Goal: Information Seeking & Learning: Learn about a topic

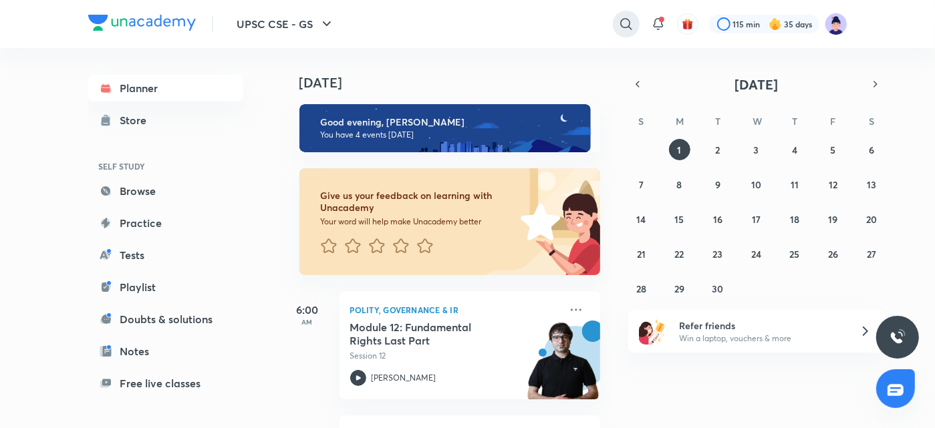
click at [626, 25] on icon at bounding box center [626, 24] width 16 height 16
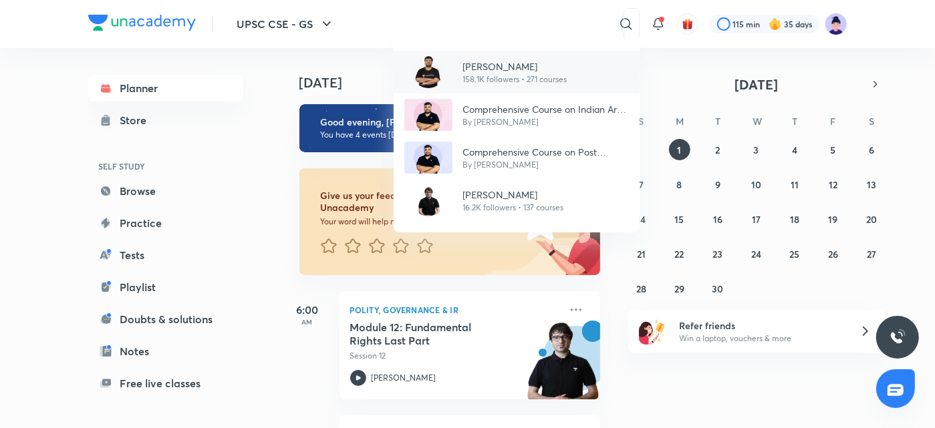
click at [539, 76] on p "158.1K followers • 271 courses" at bounding box center [515, 80] width 104 height 12
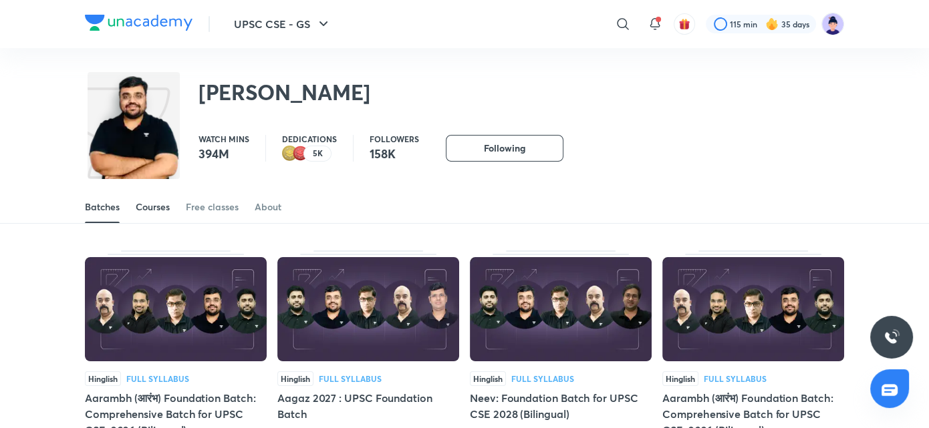
click at [163, 210] on div "Courses" at bounding box center [153, 207] width 34 height 13
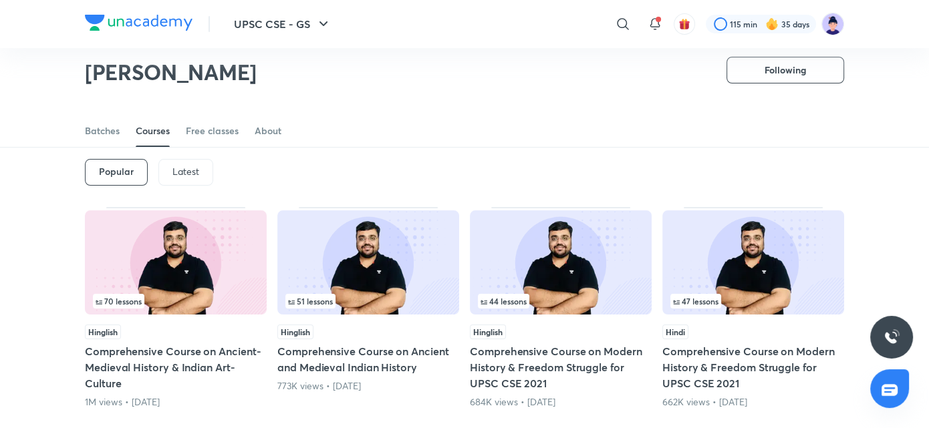
scroll to position [45, 0]
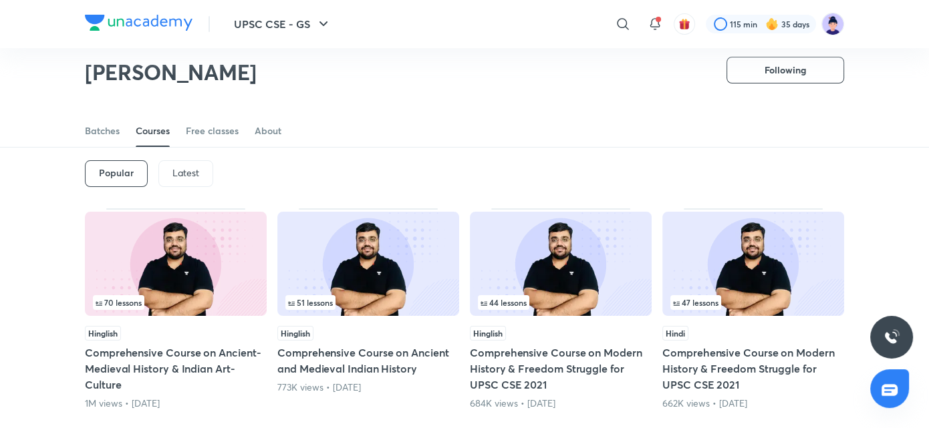
click at [189, 179] on div "Latest" at bounding box center [185, 173] width 55 height 27
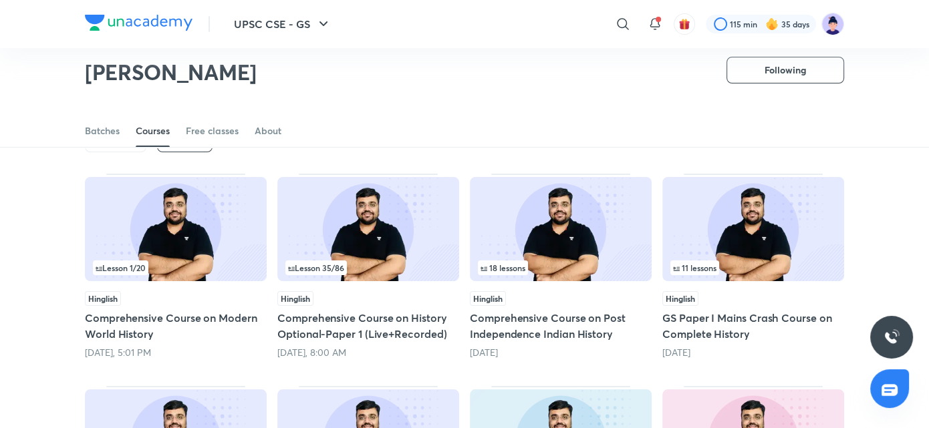
scroll to position [80, 0]
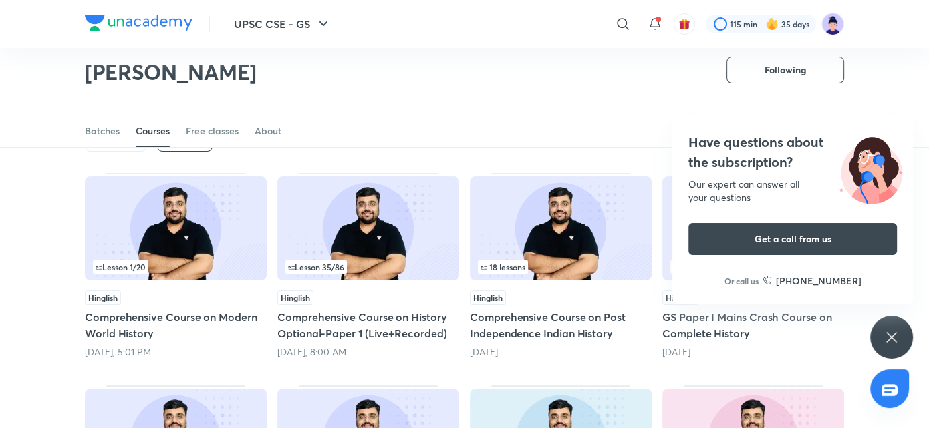
click at [790, 164] on h4 "Have questions about the subscription?" at bounding box center [793, 152] width 209 height 40
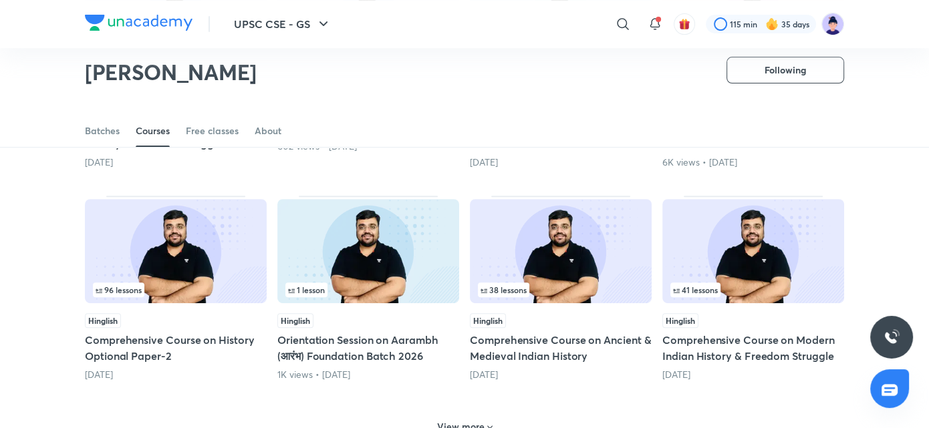
scroll to position [474, 0]
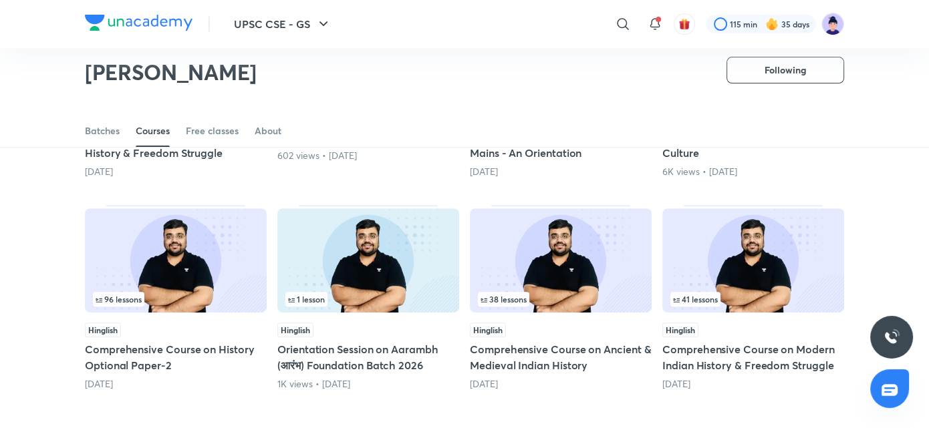
click at [552, 348] on h5 "Comprehensive Course on Ancient & Medieval Indian History" at bounding box center [561, 358] width 182 height 32
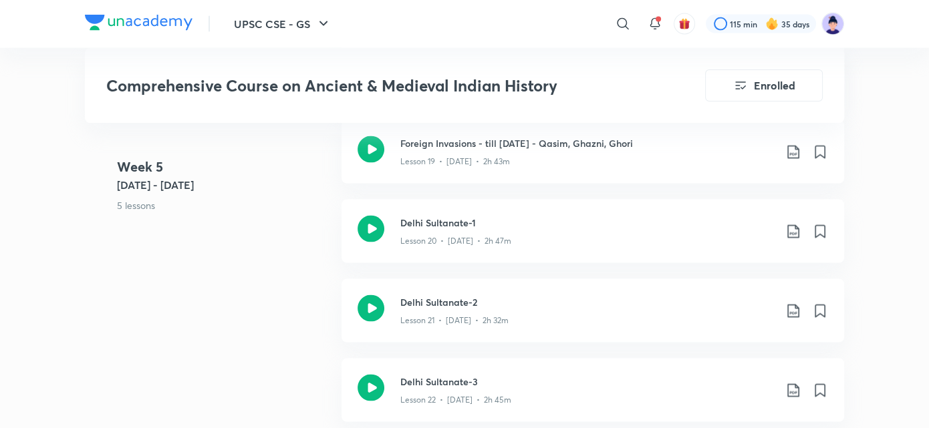
scroll to position [2568, 0]
click at [472, 215] on h3 "Delhi Sultanate-1" at bounding box center [587, 222] width 374 height 14
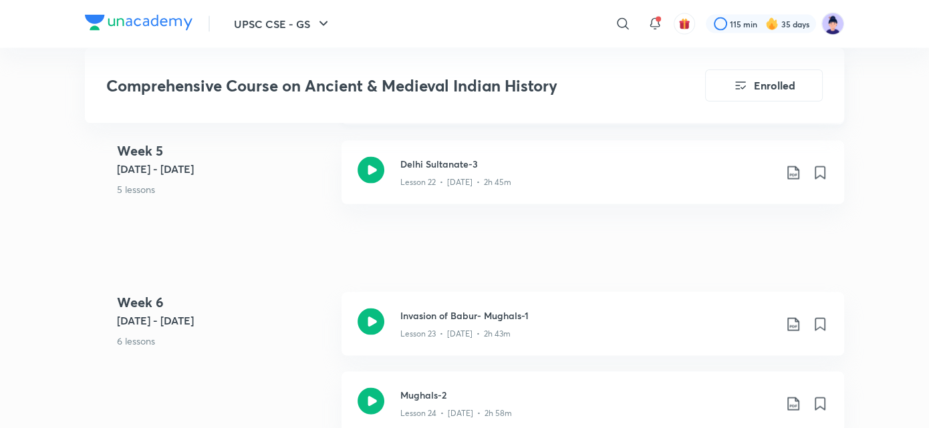
scroll to position [2866, 0]
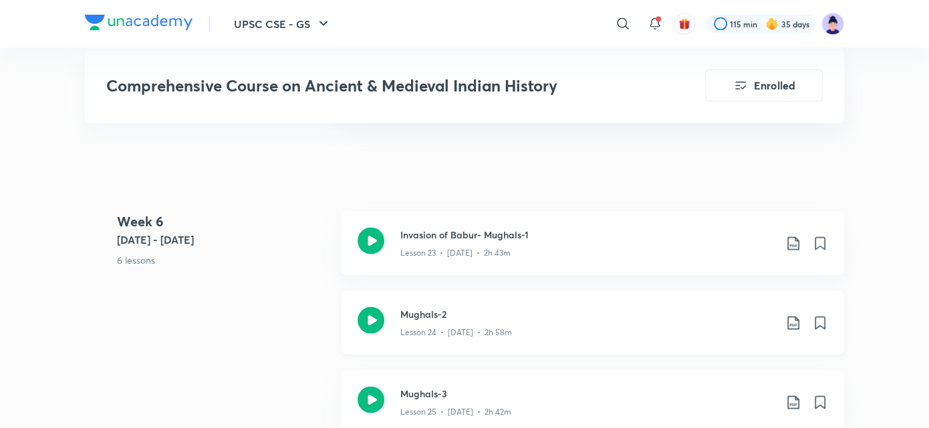
click at [449, 327] on p "Lesson 24 • Mar 18 • 2h 58m" at bounding box center [456, 333] width 112 height 12
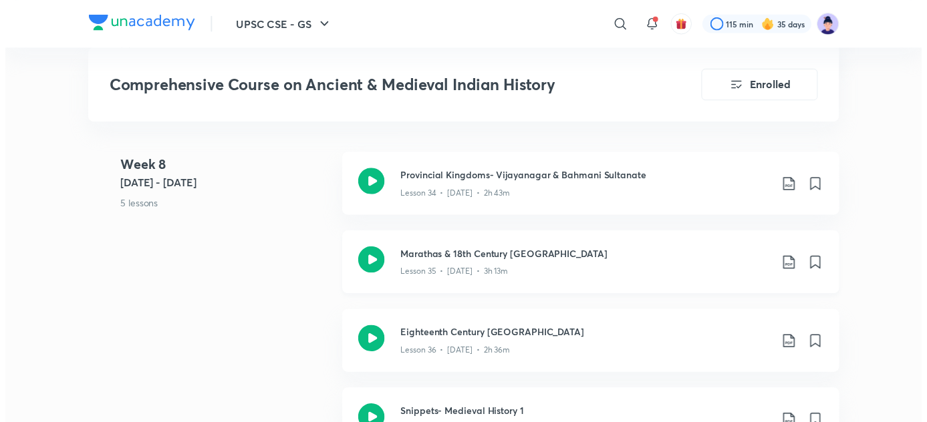
scroll to position [3943, 0]
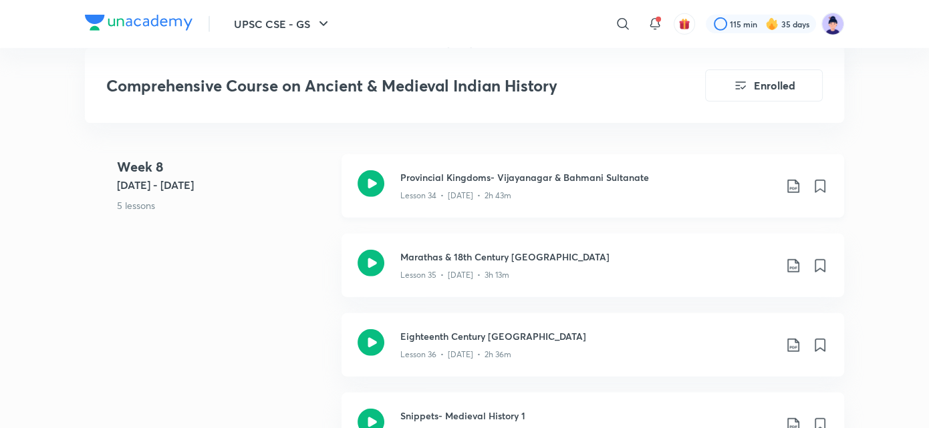
click at [455, 184] on div "Lesson 34 • Apr 7 • 2h 43m" at bounding box center [587, 192] width 374 height 17
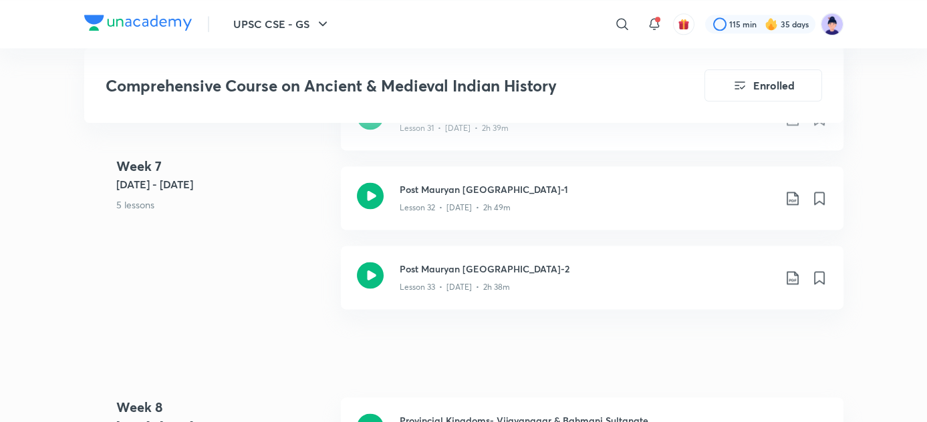
scroll to position [3701, 0]
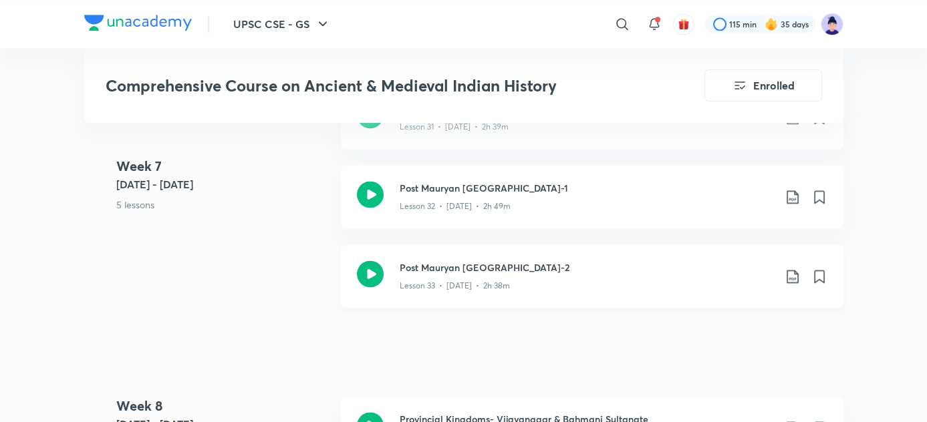
click at [477, 275] on div "Lesson 33 • Apr 5 • 2h 38m" at bounding box center [587, 283] width 374 height 17
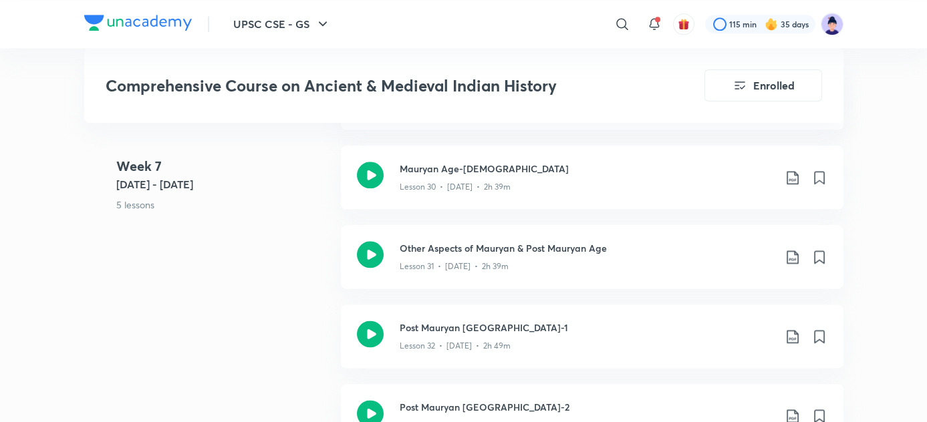
scroll to position [3560, 0]
click at [451, 176] on div "Lesson 30 • Apr 2 • 2h 39m" at bounding box center [587, 184] width 374 height 17
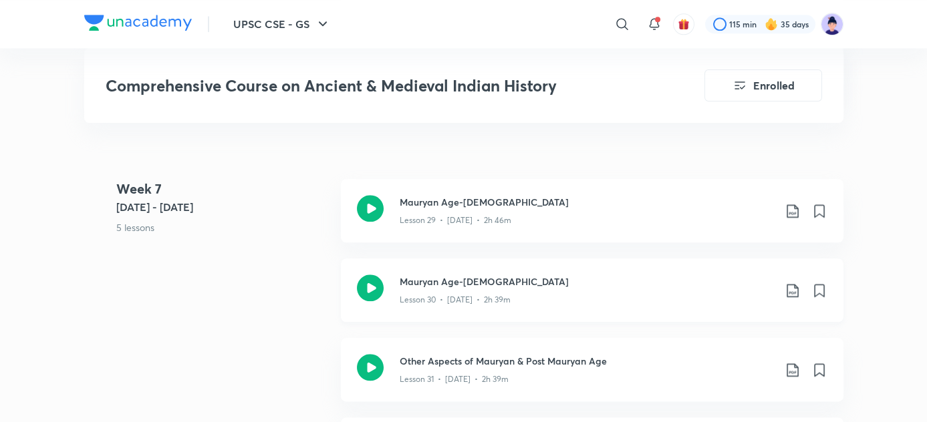
scroll to position [3444, 0]
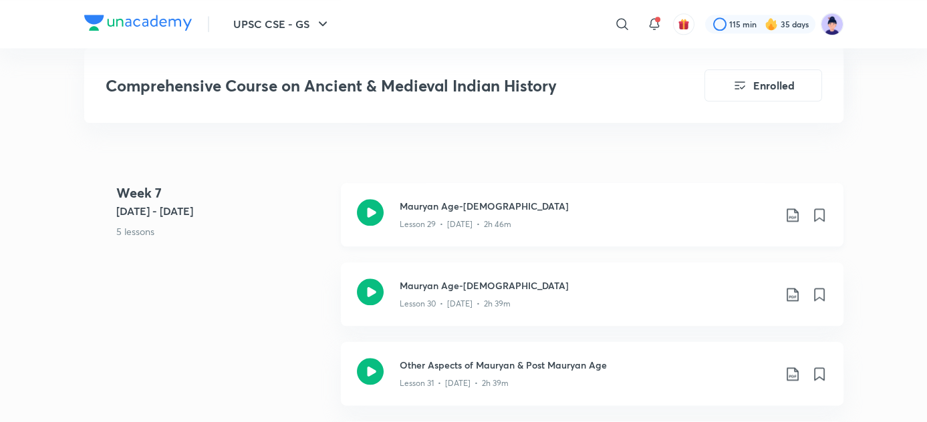
click at [452, 199] on h3 "Mauryan Age-1" at bounding box center [587, 206] width 374 height 14
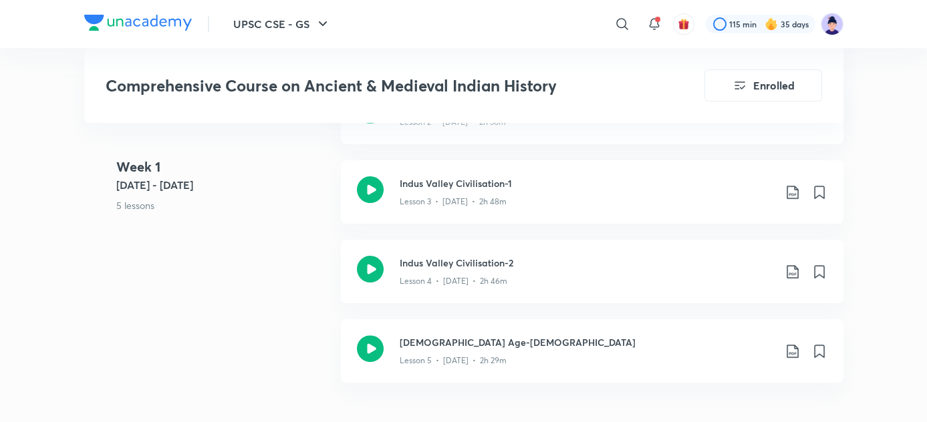
scroll to position [950, 0]
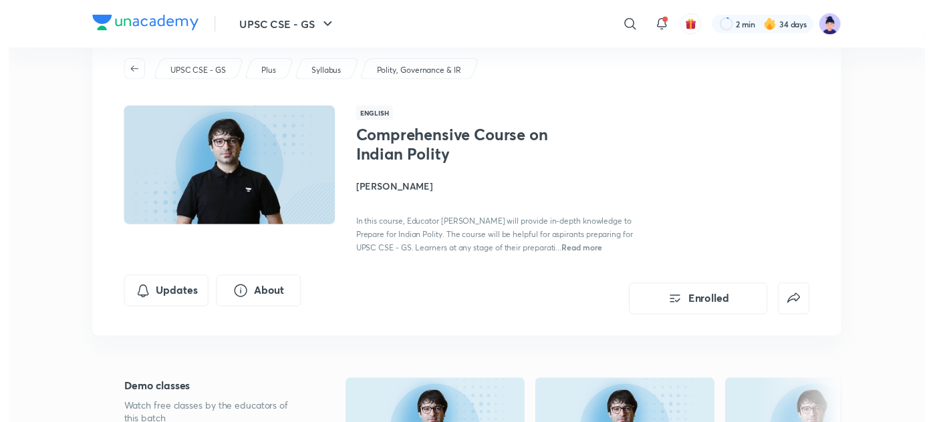
scroll to position [37, 0]
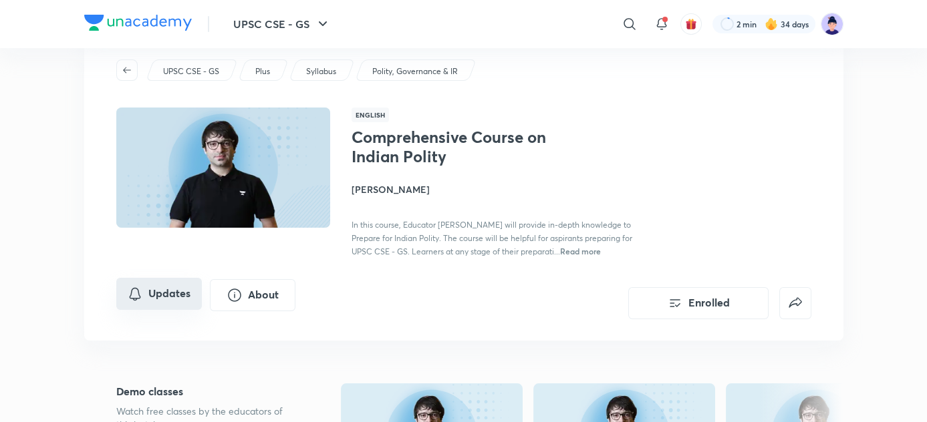
click at [167, 295] on button "Updates" at bounding box center [159, 294] width 86 height 32
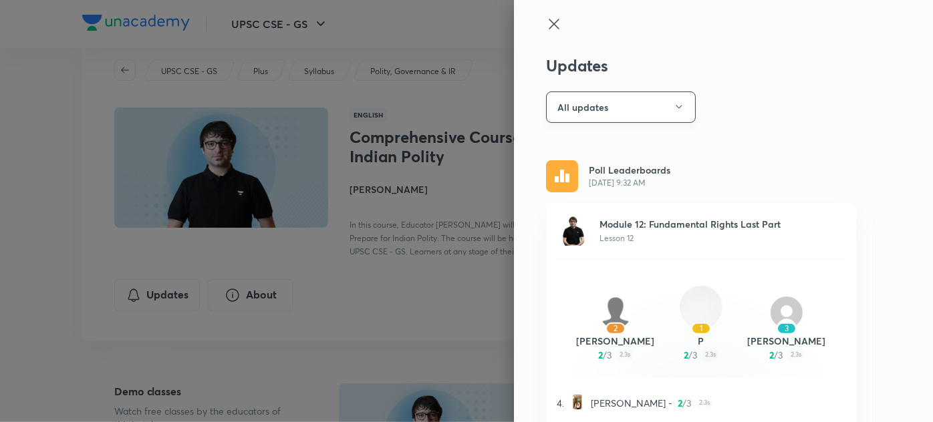
click at [623, 112] on button "All updates" at bounding box center [621, 107] width 150 height 31
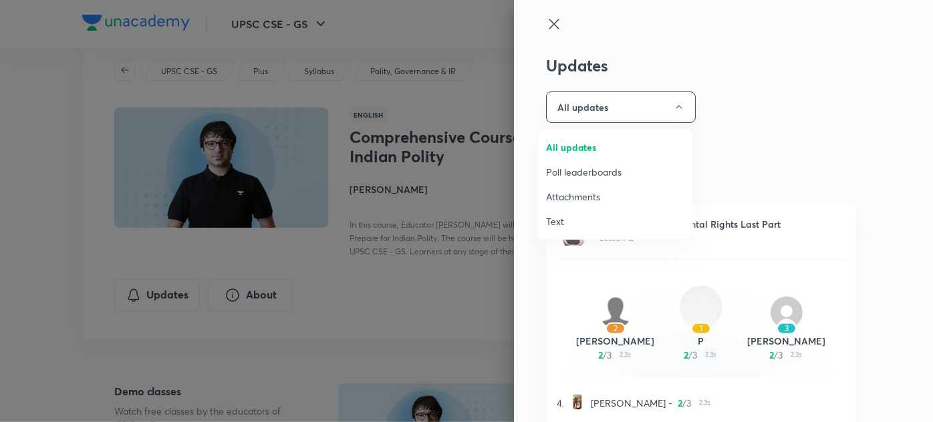
click at [590, 195] on span "Attachments" at bounding box center [615, 197] width 138 height 14
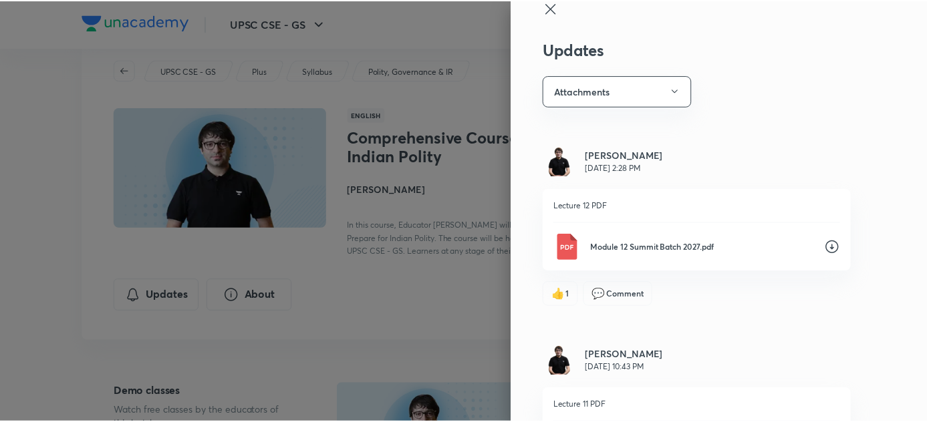
scroll to position [0, 0]
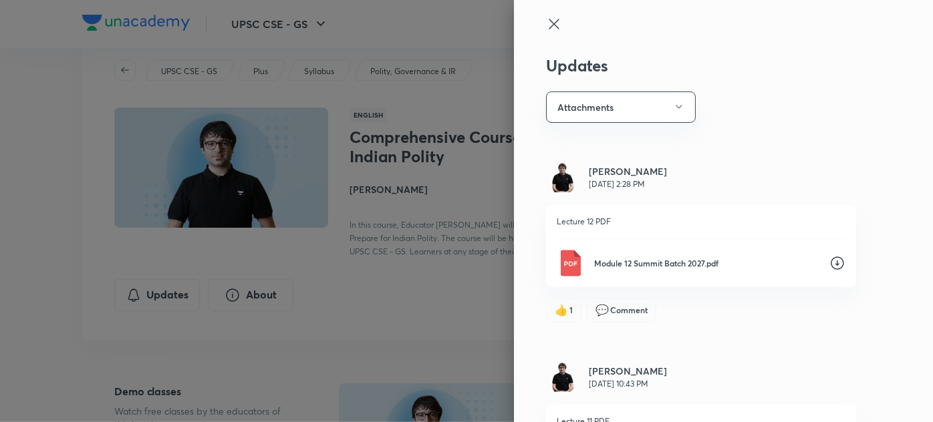
click at [622, 265] on p "Module 12 Summit Batch 2027.pdf" at bounding box center [706, 263] width 225 height 12
click at [551, 21] on icon at bounding box center [554, 24] width 16 height 16
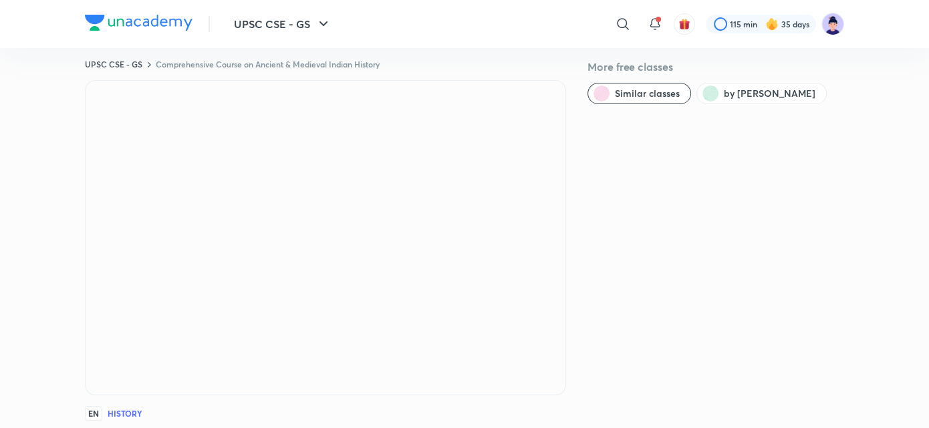
scroll to position [17, 0]
